Goal: Information Seeking & Learning: Learn about a topic

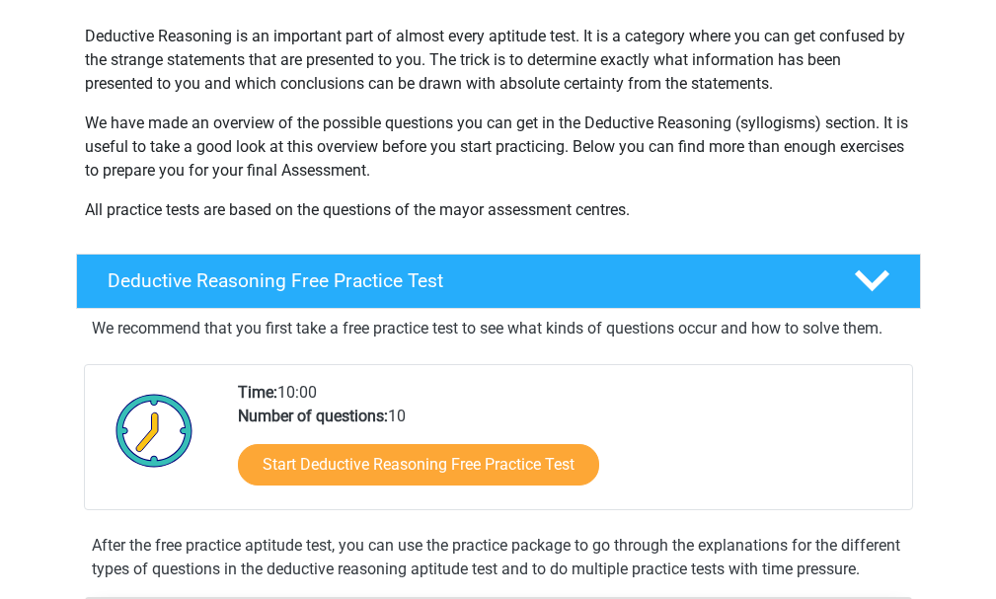
scroll to position [223, 0]
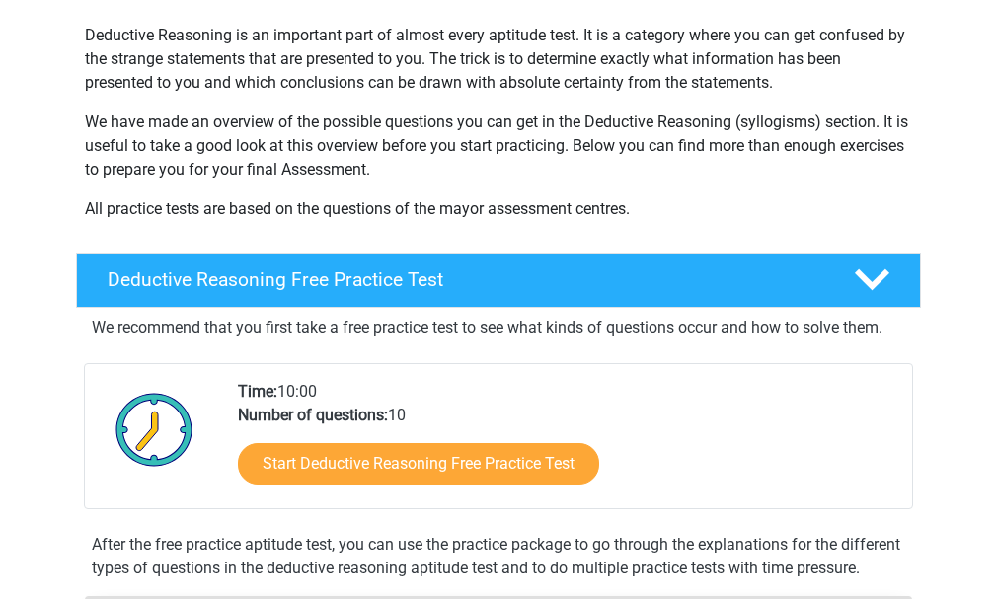
click at [775, 433] on div "Start Deductive Reasoning Free Practice Test" at bounding box center [567, 468] width 659 height 81
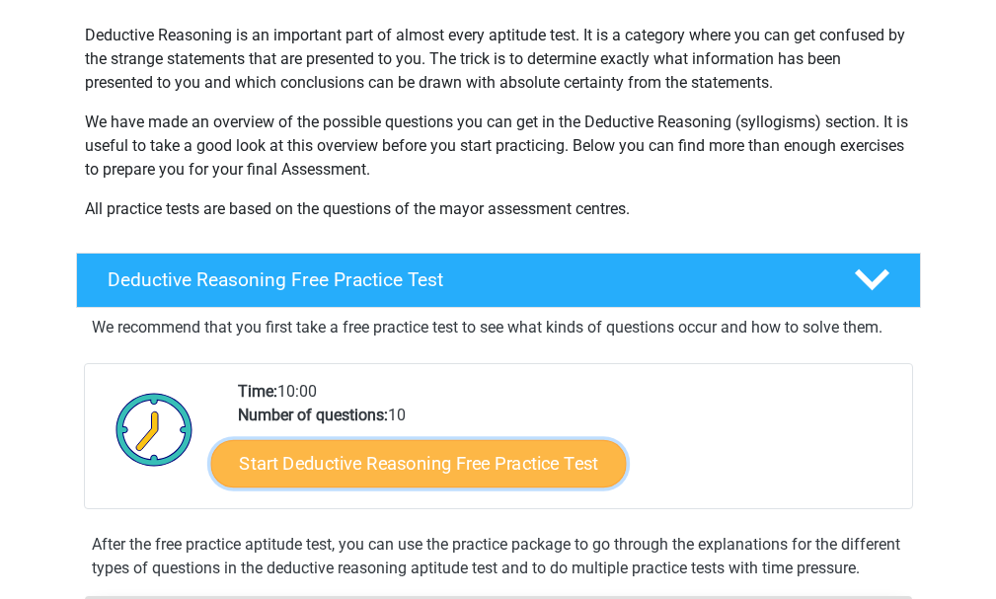
click at [478, 474] on link "Start Deductive Reasoning Free Practice Test" at bounding box center [418, 462] width 416 height 47
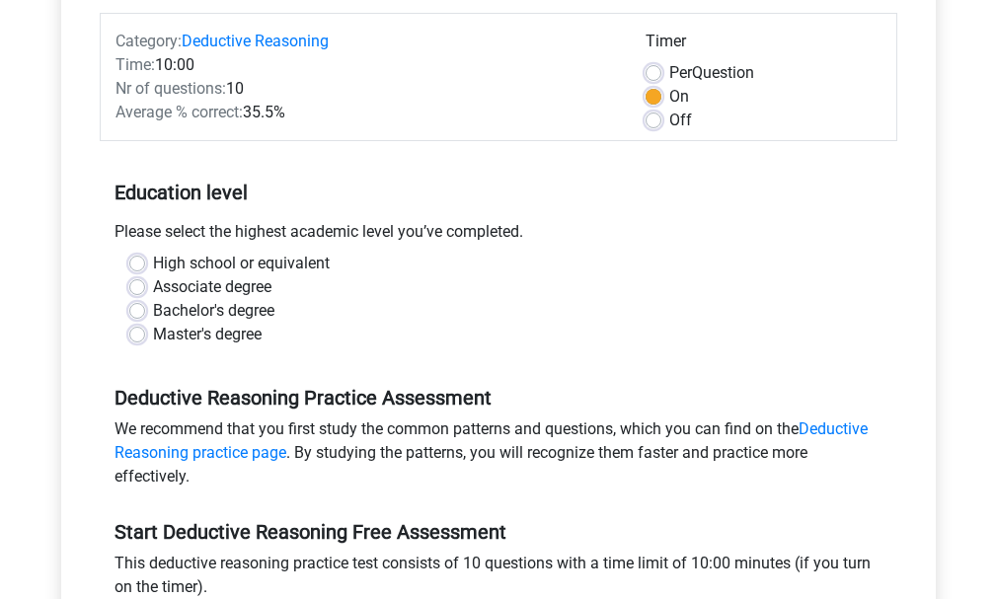
scroll to position [247, 0]
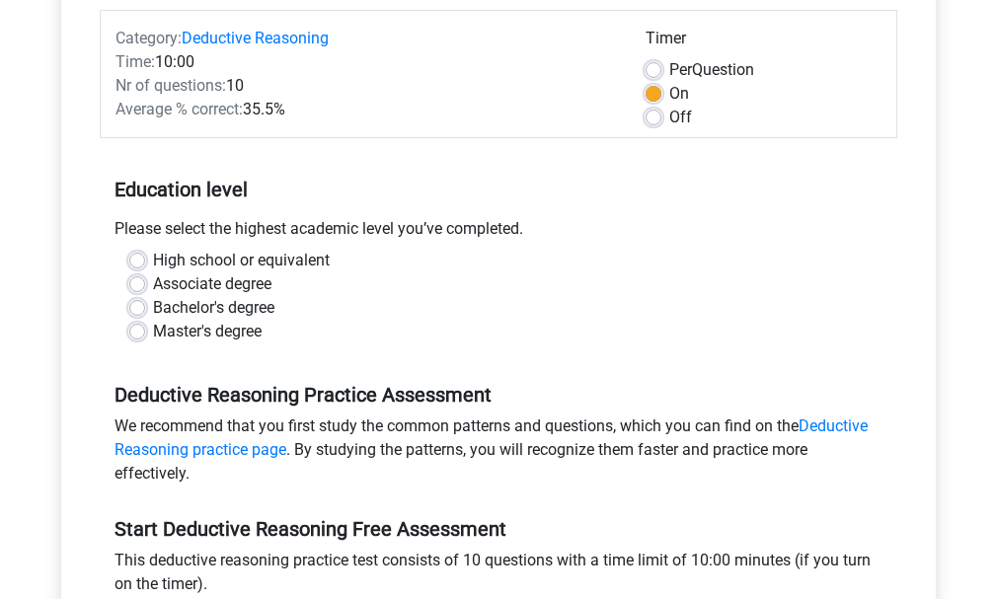
click at [153, 260] on label "High school or equivalent" at bounding box center [241, 261] width 177 height 24
click at [140, 260] on input "High school or equivalent" at bounding box center [137, 259] width 16 height 20
radio input "true"
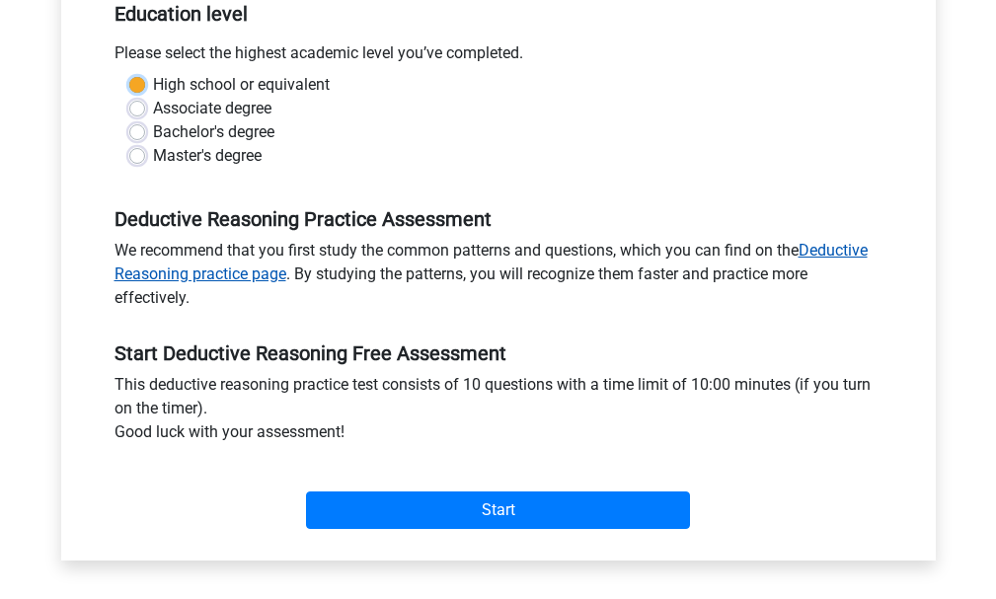
scroll to position [429, 0]
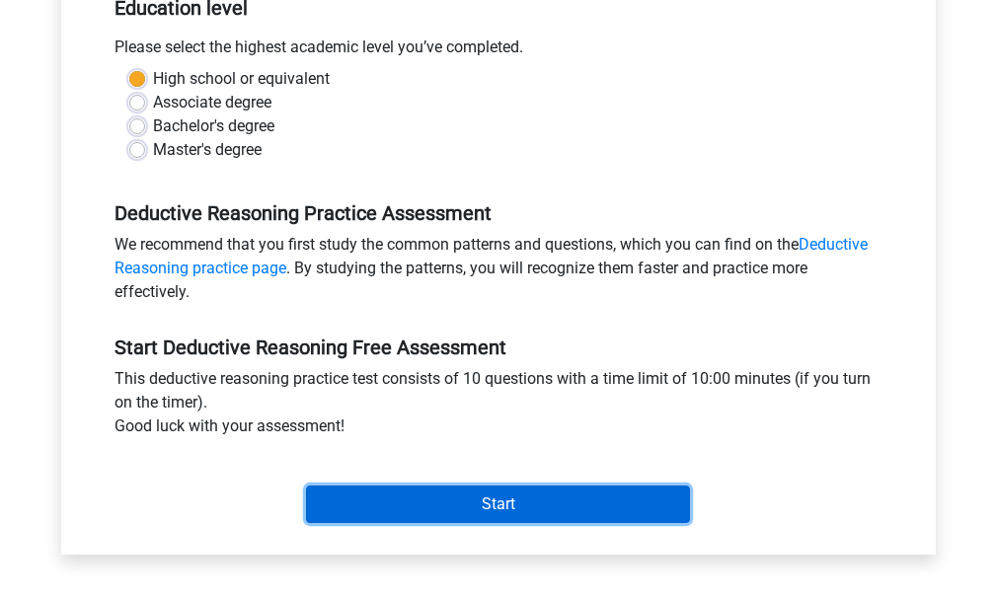
click at [517, 496] on input "Start" at bounding box center [498, 505] width 384 height 38
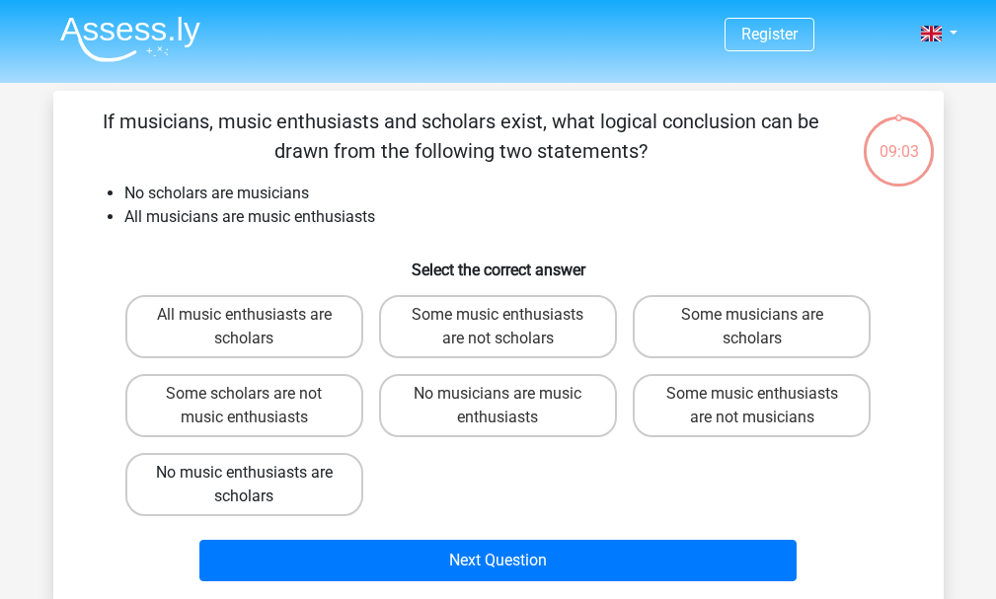
click at [203, 488] on label "No music enthusiasts are scholars" at bounding box center [244, 484] width 238 height 63
click at [244, 486] on input "No music enthusiasts are scholars" at bounding box center [250, 479] width 13 height 13
radio input "true"
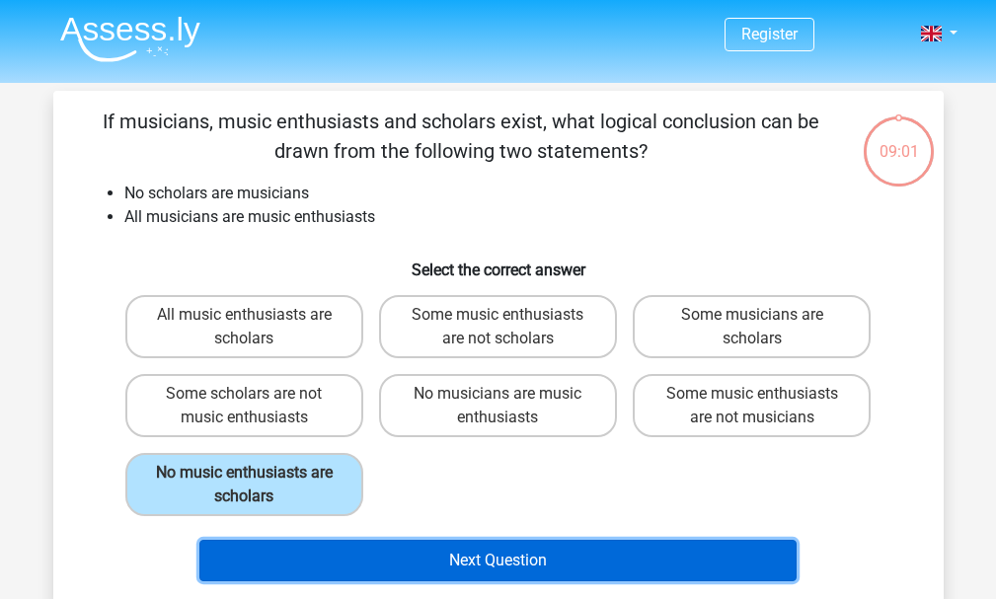
click at [505, 557] on button "Next Question" at bounding box center [497, 560] width 597 height 41
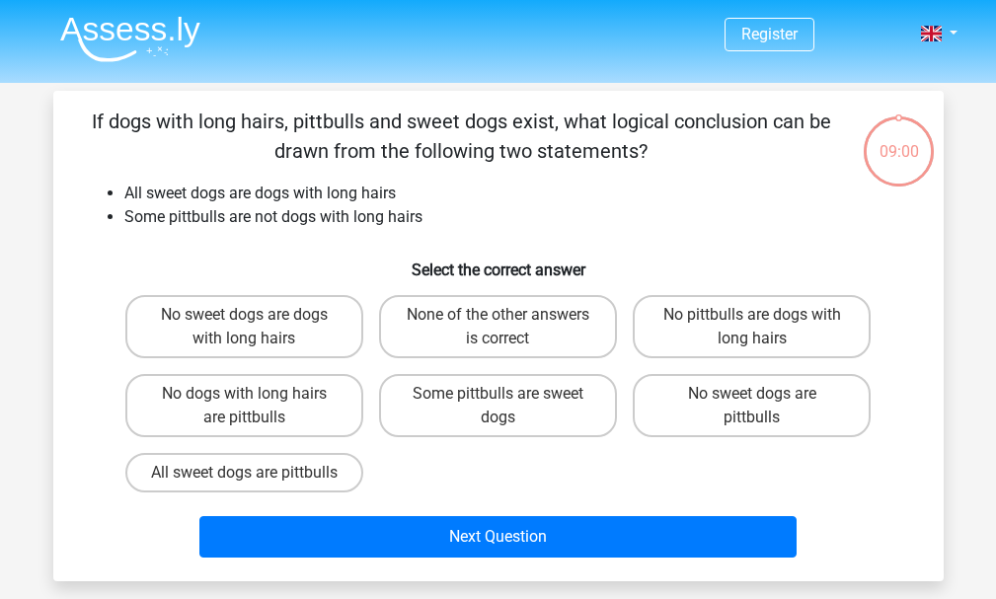
scroll to position [91, 0]
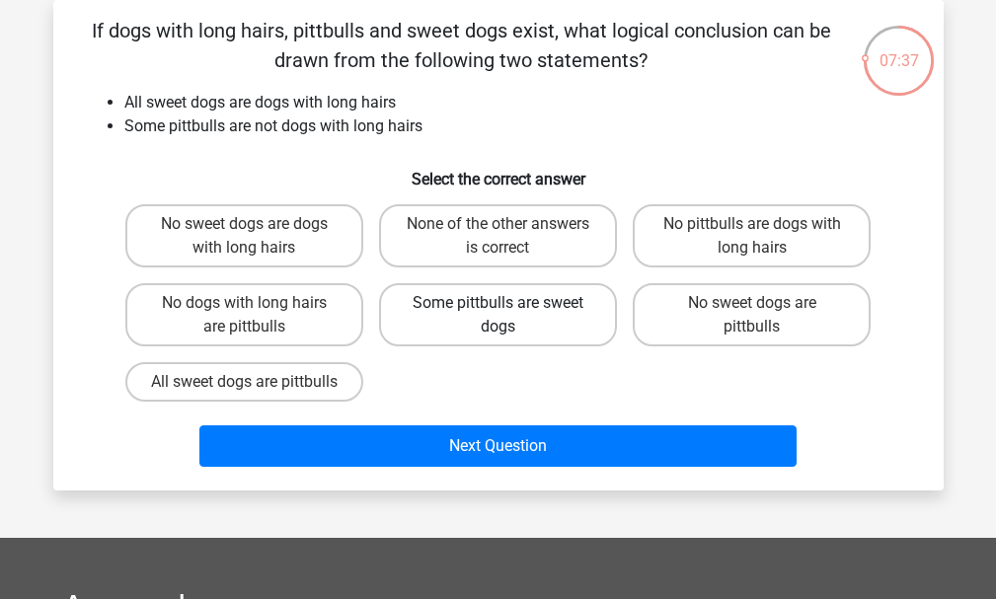
click at [509, 333] on label "Some pittbulls are sweet dogs" at bounding box center [498, 314] width 238 height 63
click at [509, 316] on input "Some pittbulls are sweet dogs" at bounding box center [504, 309] width 13 height 13
radio input "true"
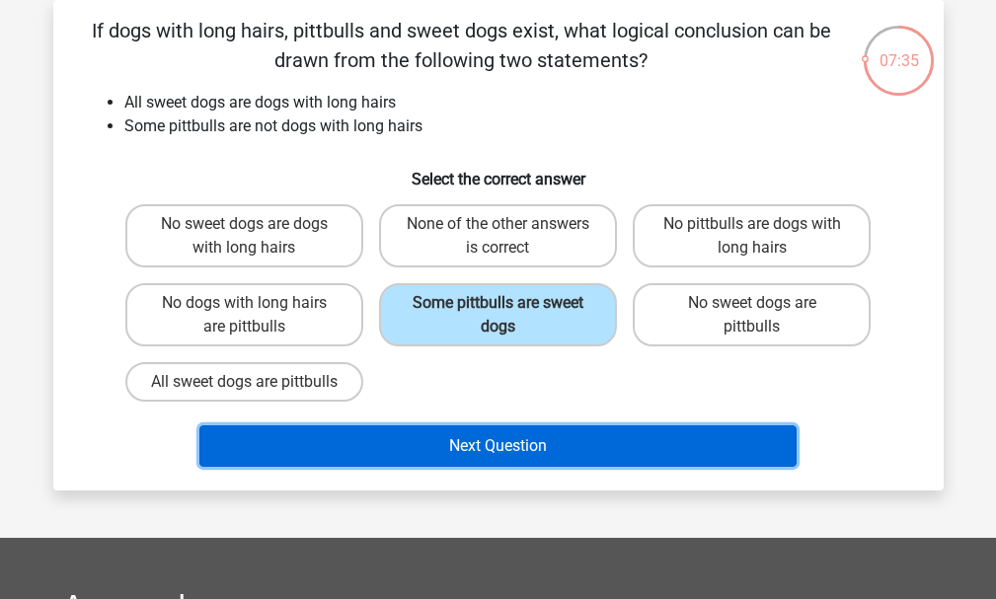
click at [507, 467] on button "Next Question" at bounding box center [497, 446] width 597 height 41
